Goal: Task Accomplishment & Management: Manage account settings

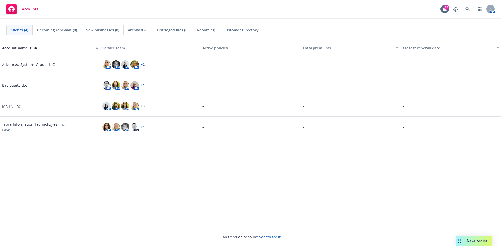
click at [18, 105] on link "MNTN, Inc." at bounding box center [12, 106] width 20 height 5
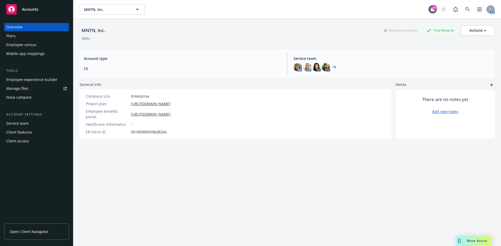
click at [17, 78] on div "Employee experience builder" at bounding box center [31, 80] width 51 height 8
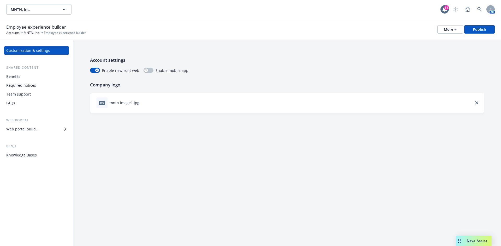
click at [28, 86] on div "Required notices" at bounding box center [21, 85] width 30 height 8
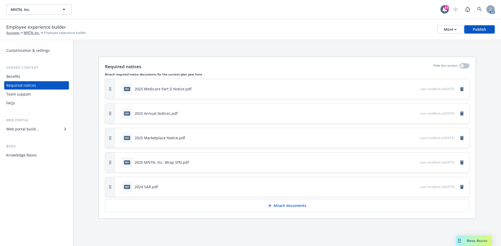
click at [286, 205] on p "Attach documents" at bounding box center [289, 205] width 33 height 5
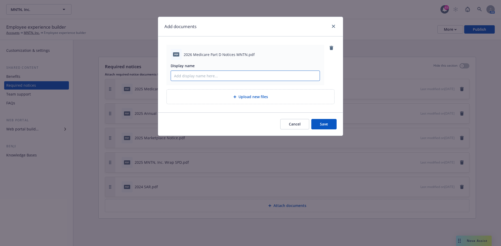
click at [197, 76] on input "Display name" at bounding box center [245, 76] width 149 height 10
type input "2026 Medicare Part D Notices MNTN"
click at [321, 126] on span "Save" at bounding box center [324, 124] width 8 height 5
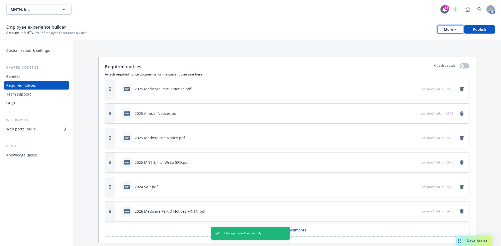
click at [452, 28] on div "More" at bounding box center [449, 30] width 13 height 8
click at [412, 52] on link "Copy portal link" at bounding box center [424, 51] width 77 height 10
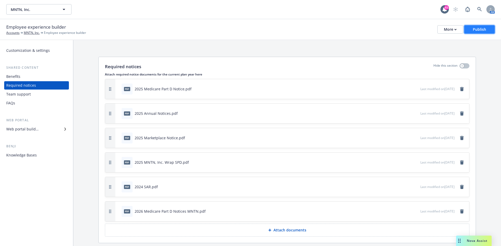
click at [477, 29] on div "Publish" at bounding box center [478, 30] width 13 height 8
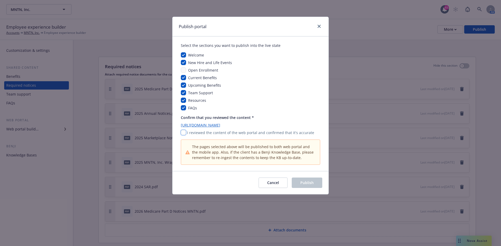
click at [185, 133] on input "checkbox" at bounding box center [183, 132] width 5 height 5
checkbox input "true"
click at [304, 177] on div "Cancel Publish" at bounding box center [250, 182] width 156 height 23
click at [304, 182] on span "Publish" at bounding box center [306, 182] width 13 height 5
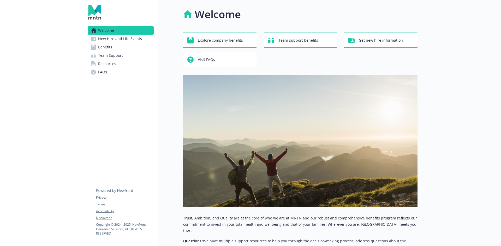
click at [111, 64] on span "Resources" at bounding box center [107, 64] width 18 height 8
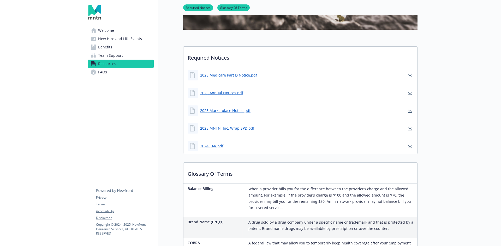
scroll to position [78, 0]
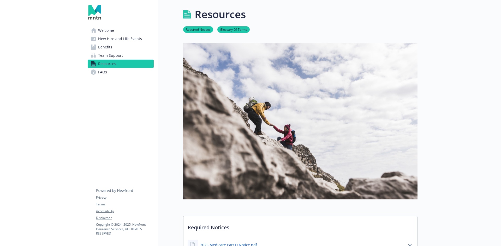
scroll to position [156, 0]
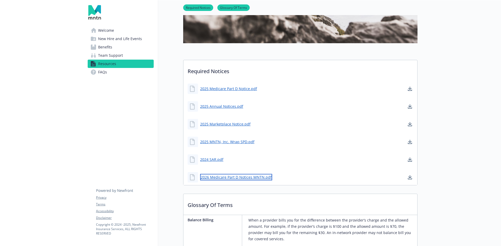
click at [240, 177] on link "2026 Medicare Part D Notices MNTN.pdf" at bounding box center [236, 177] width 72 height 7
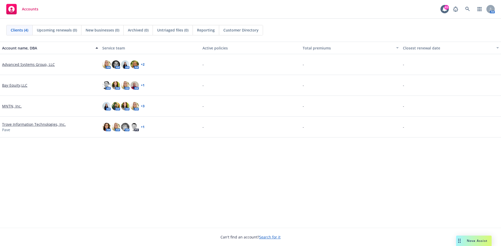
click at [14, 108] on link "MNTN, Inc." at bounding box center [12, 106] width 20 height 5
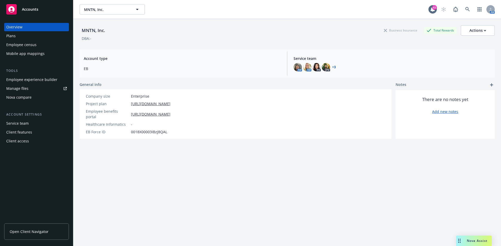
click at [24, 78] on div "Employee experience builder" at bounding box center [31, 80] width 51 height 8
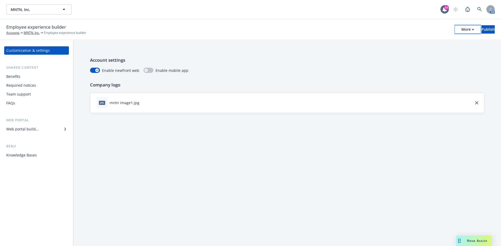
click at [461, 29] on div "More" at bounding box center [467, 30] width 13 height 8
click at [411, 48] on link "Copy portal link" at bounding box center [424, 51] width 77 height 10
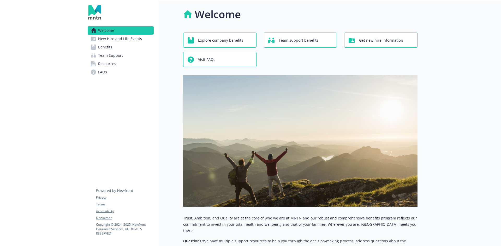
click at [100, 66] on span "Resources" at bounding box center [107, 64] width 18 height 8
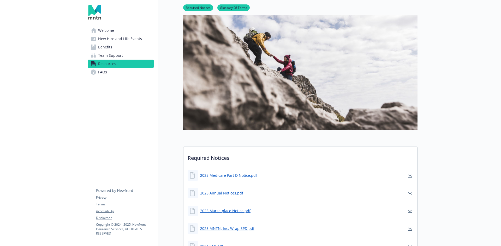
scroll to position [52, 0]
